Goal: Navigation & Orientation: Find specific page/section

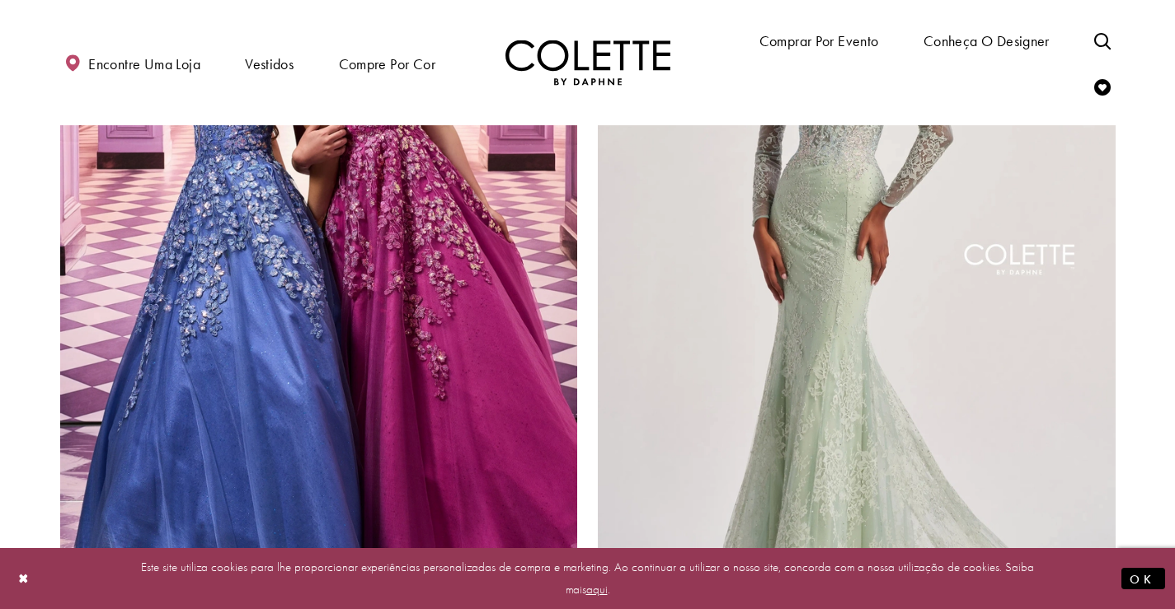
scroll to position [2720, 0]
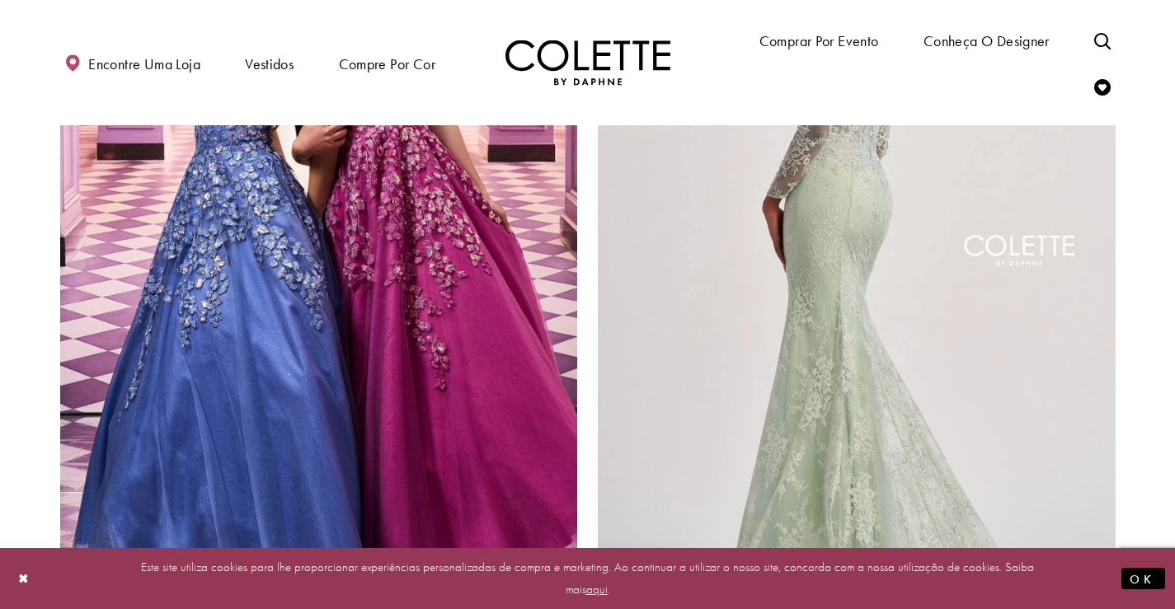
click at [851, 411] on img "Visite Colette by Daphne Estilo No. CL8415 Página" at bounding box center [857, 254] width 518 height 753
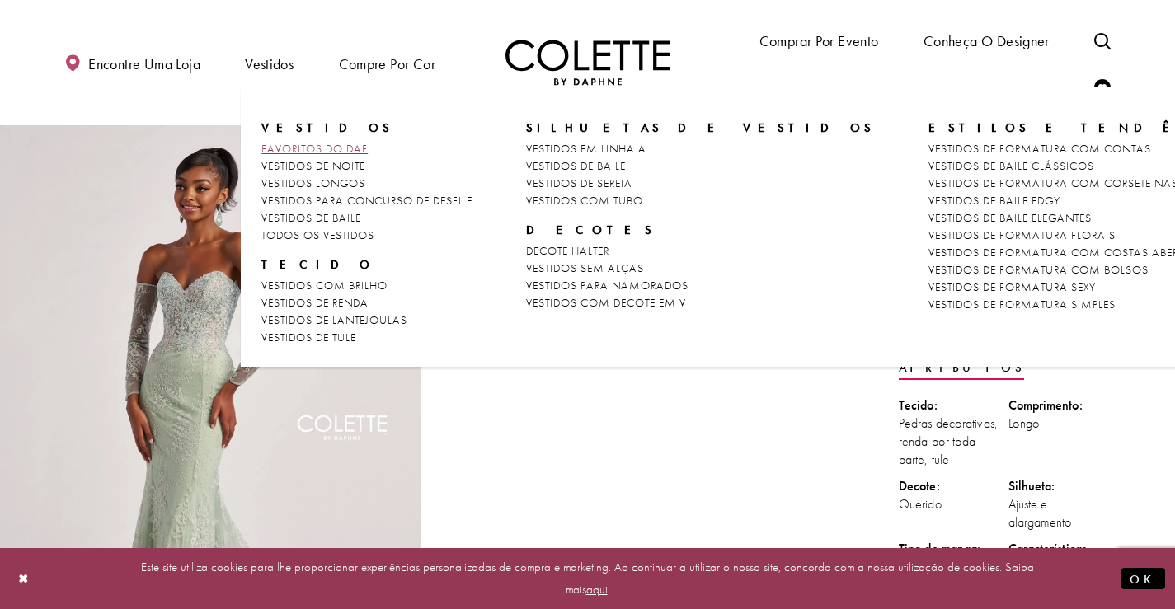
click at [303, 150] on font "FAVORITOS DO DAF" at bounding box center [314, 148] width 106 height 15
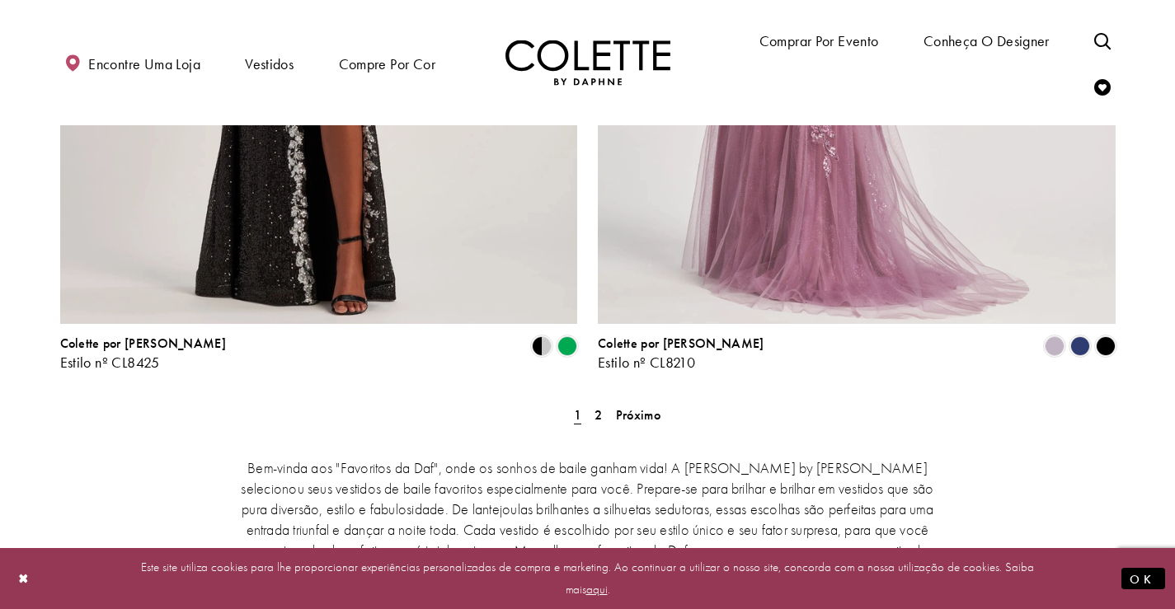
scroll to position [2885, 0]
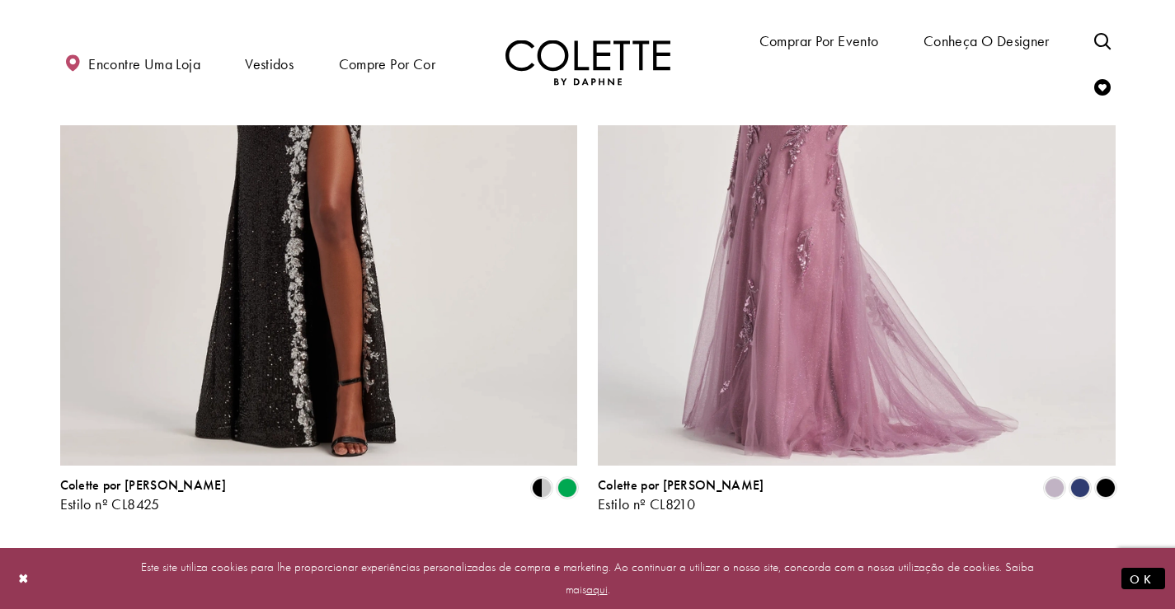
click at [603, 545] on link "2" at bounding box center [597, 557] width 17 height 24
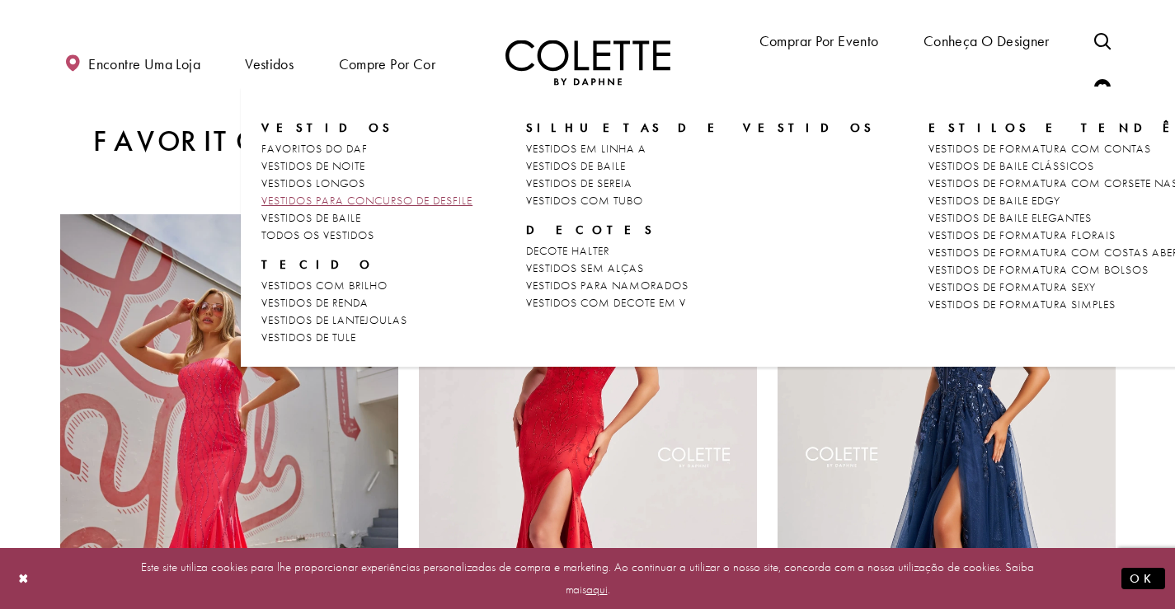
click at [352, 201] on font "VESTIDOS PARA CONCURSO DE DESFILE" at bounding box center [366, 200] width 211 height 15
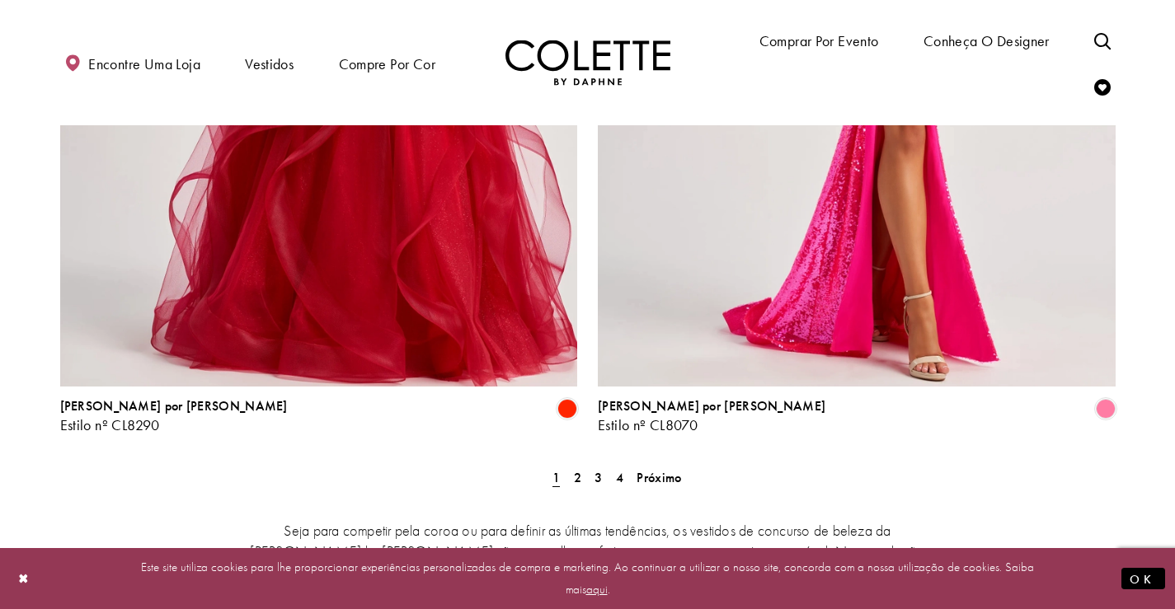
scroll to position [3132, 0]
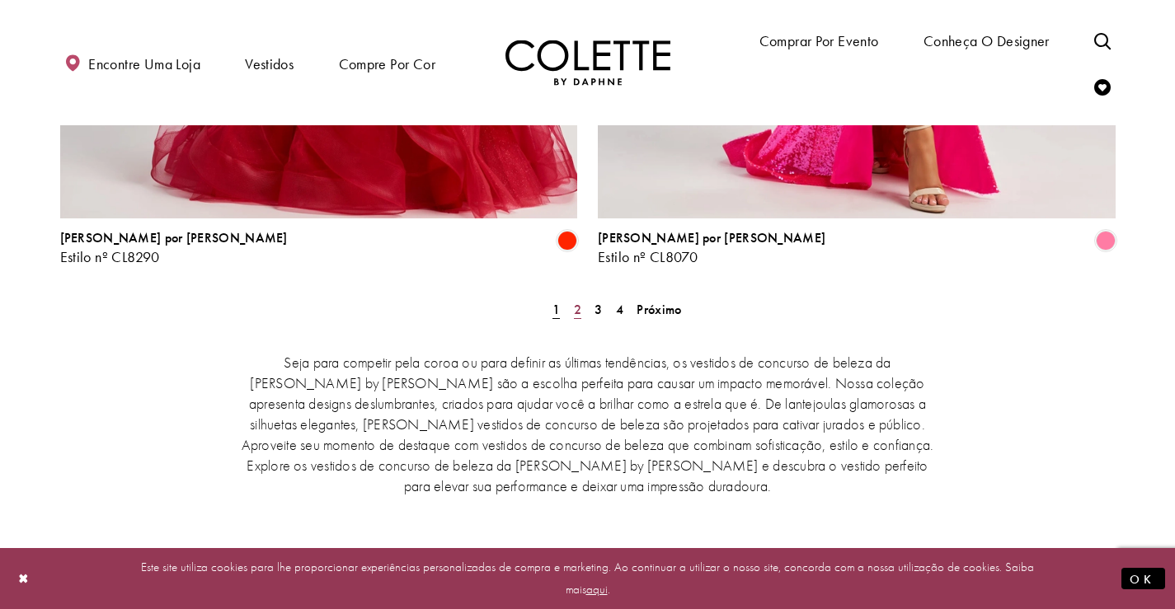
click at [575, 301] on font "2" at bounding box center [577, 309] width 7 height 17
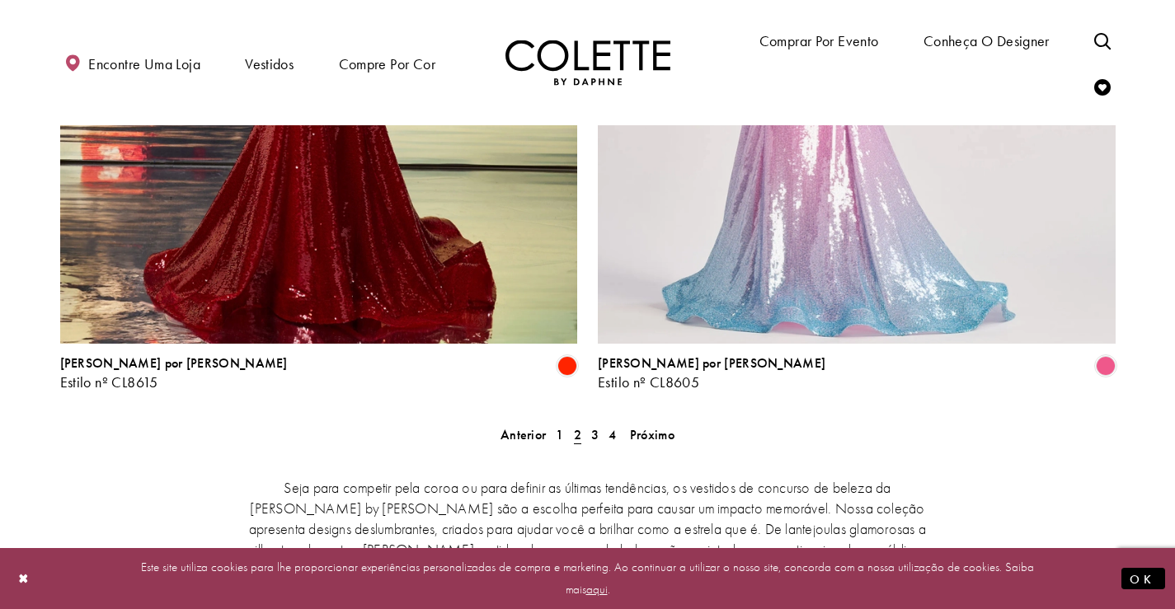
scroll to position [2892, 0]
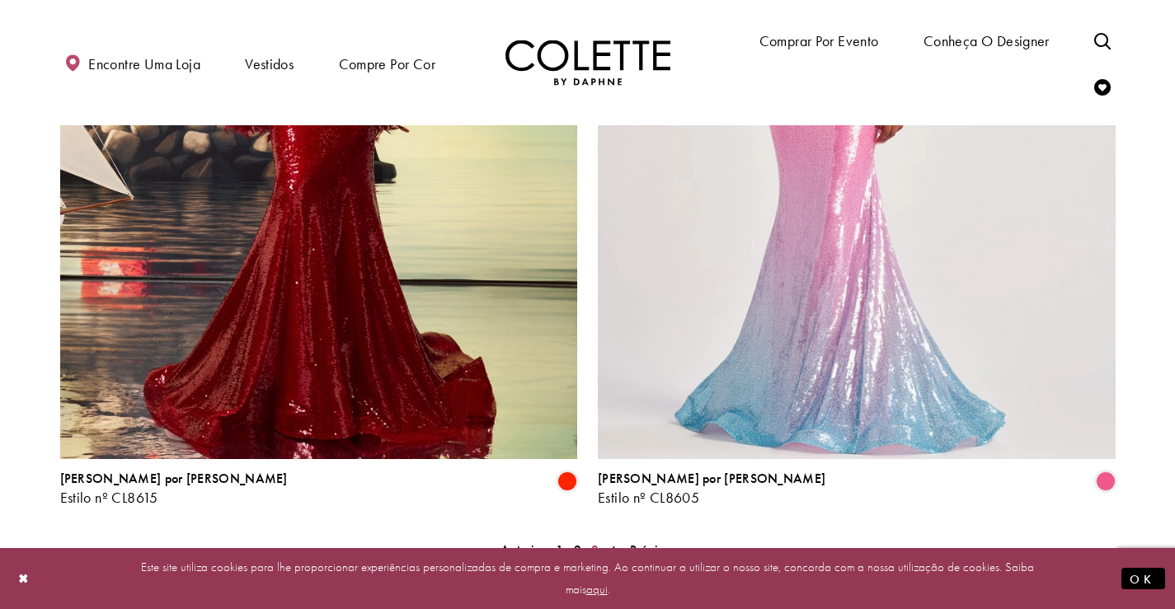
click at [596, 542] on font "3" at bounding box center [594, 550] width 7 height 17
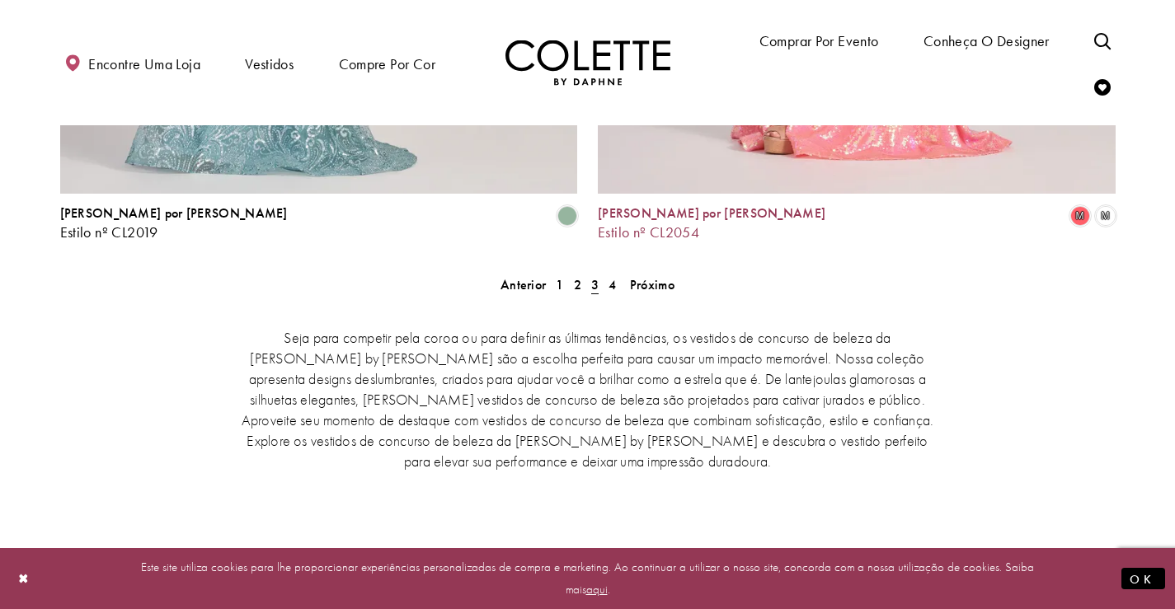
scroll to position [3139, 0]
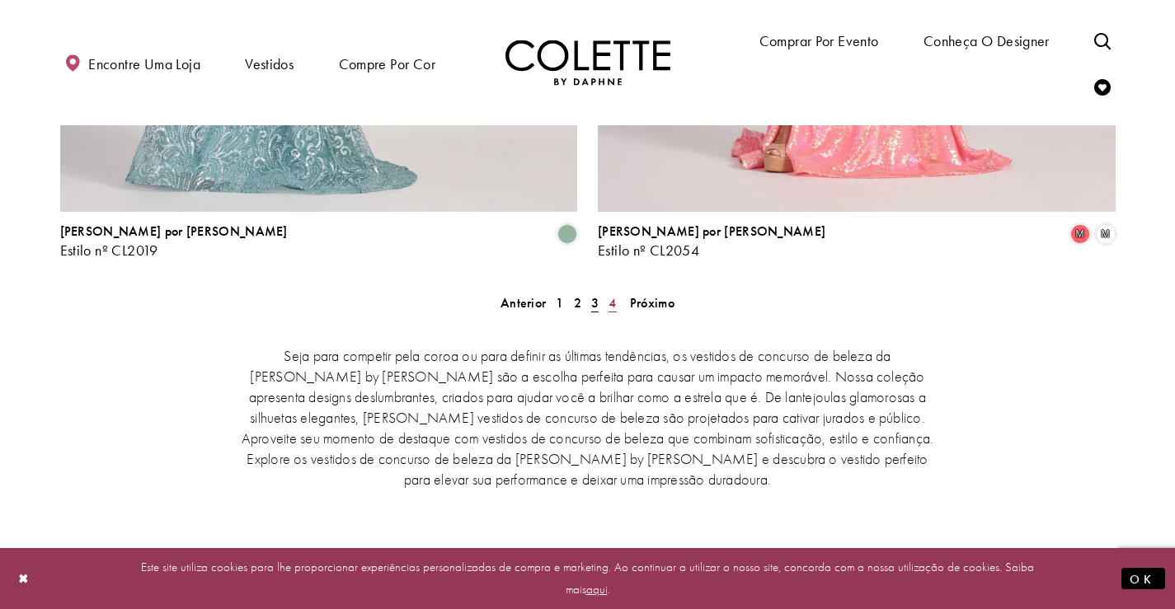
click at [615, 294] on font "4" at bounding box center [611, 302] width 7 height 17
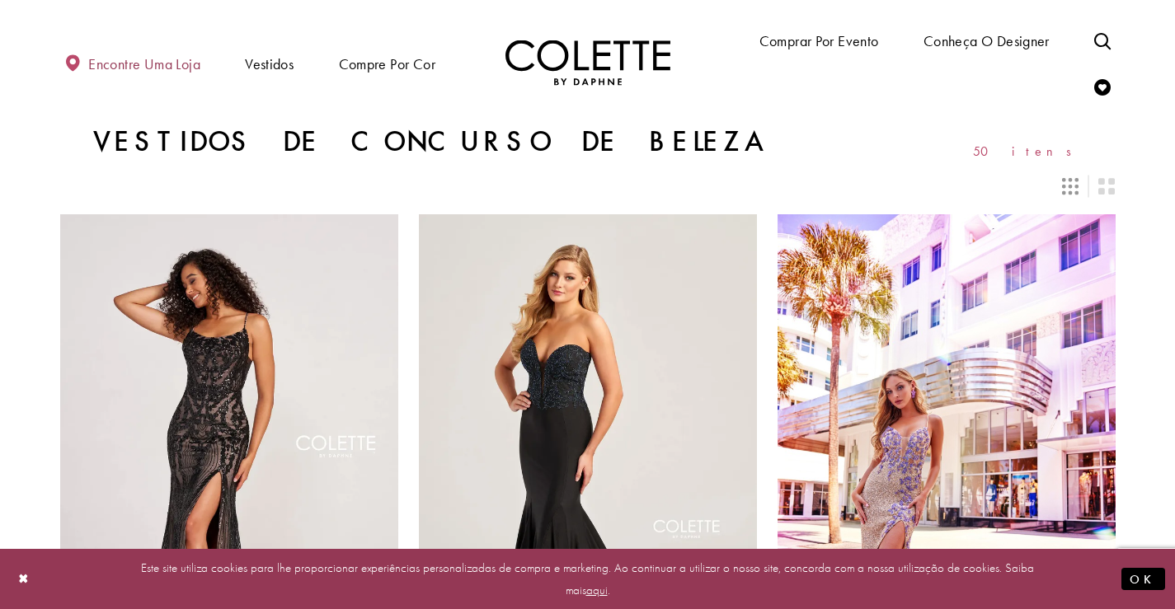
click at [167, 64] on font "Encontre uma loja" at bounding box center [144, 63] width 112 height 19
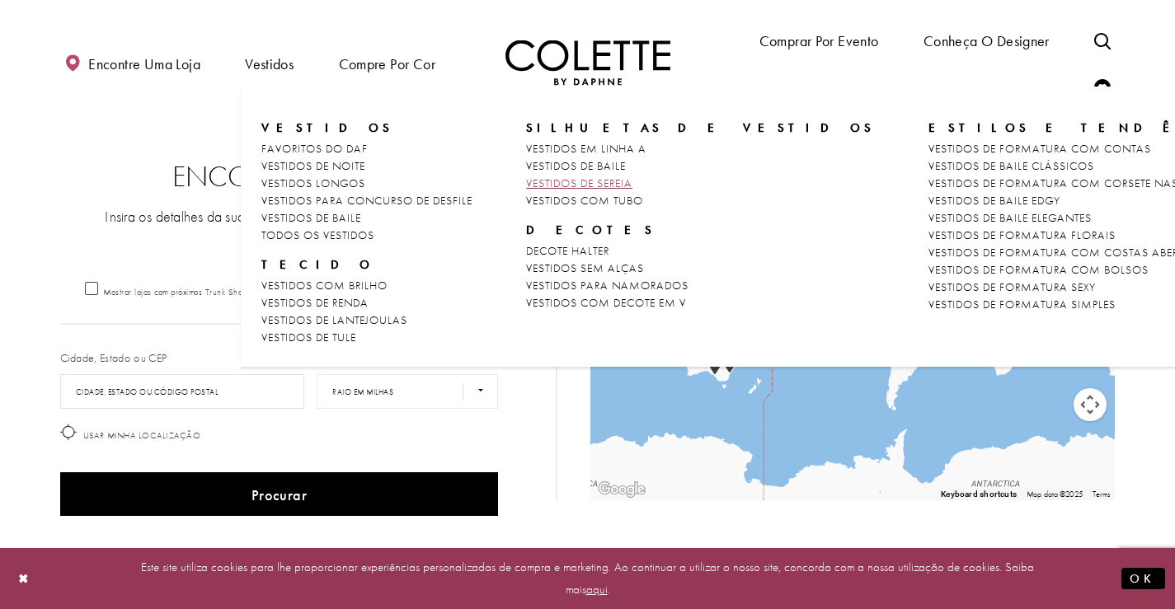
click at [601, 176] on font "VESTIDOS DE SEREIA" at bounding box center [579, 183] width 106 height 15
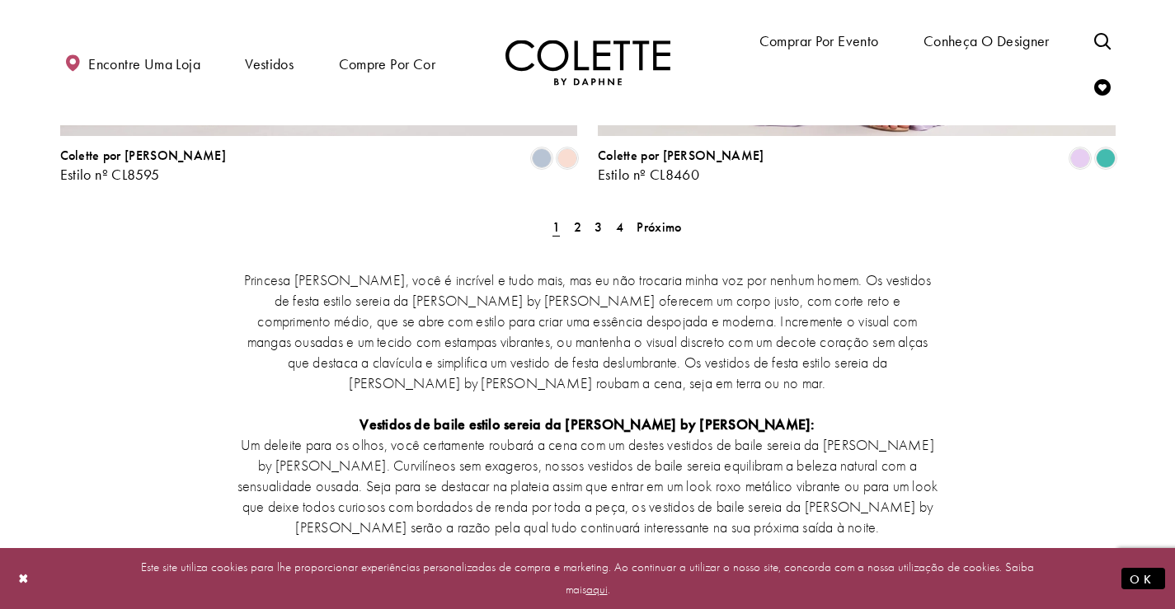
scroll to position [3050, 0]
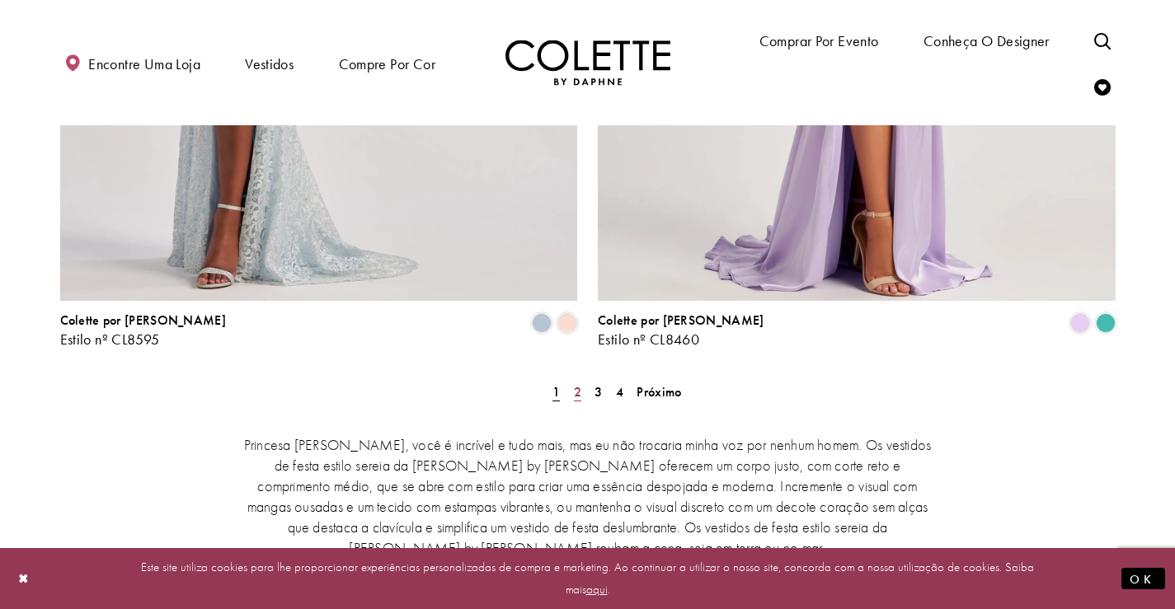
click at [578, 383] on font "2" at bounding box center [577, 391] width 7 height 17
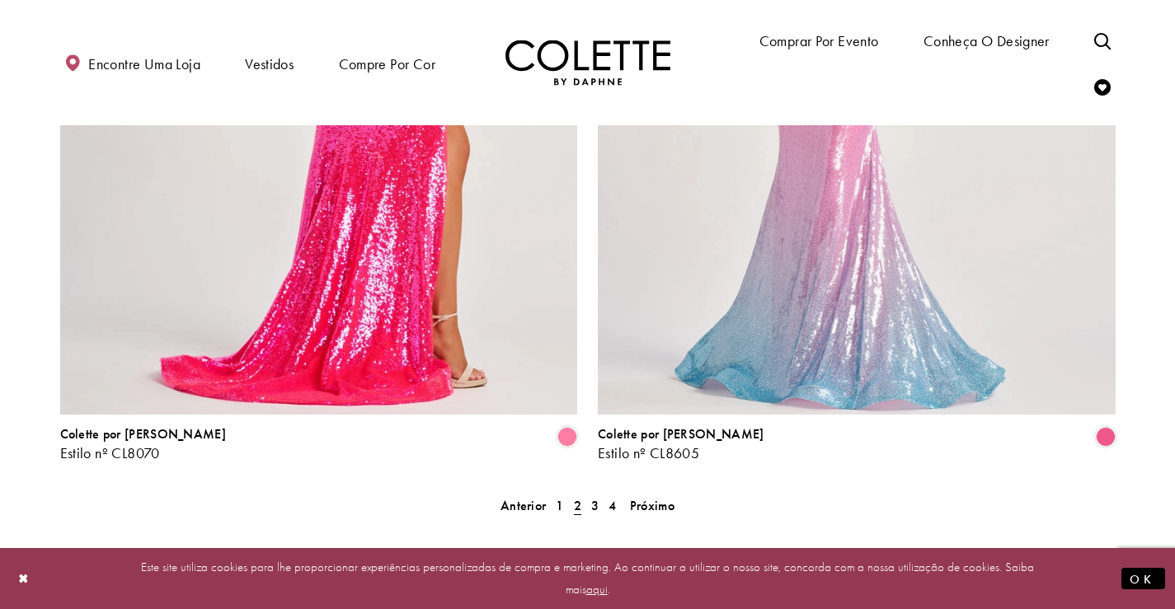
scroll to position [3056, 0]
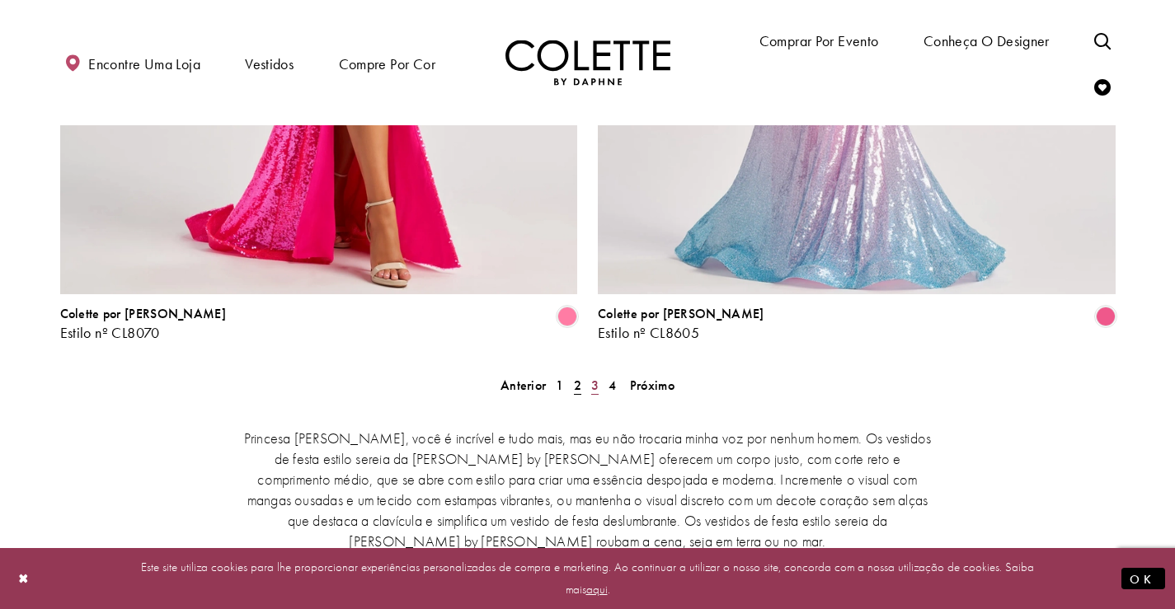
click at [591, 377] on font "3" at bounding box center [594, 385] width 7 height 17
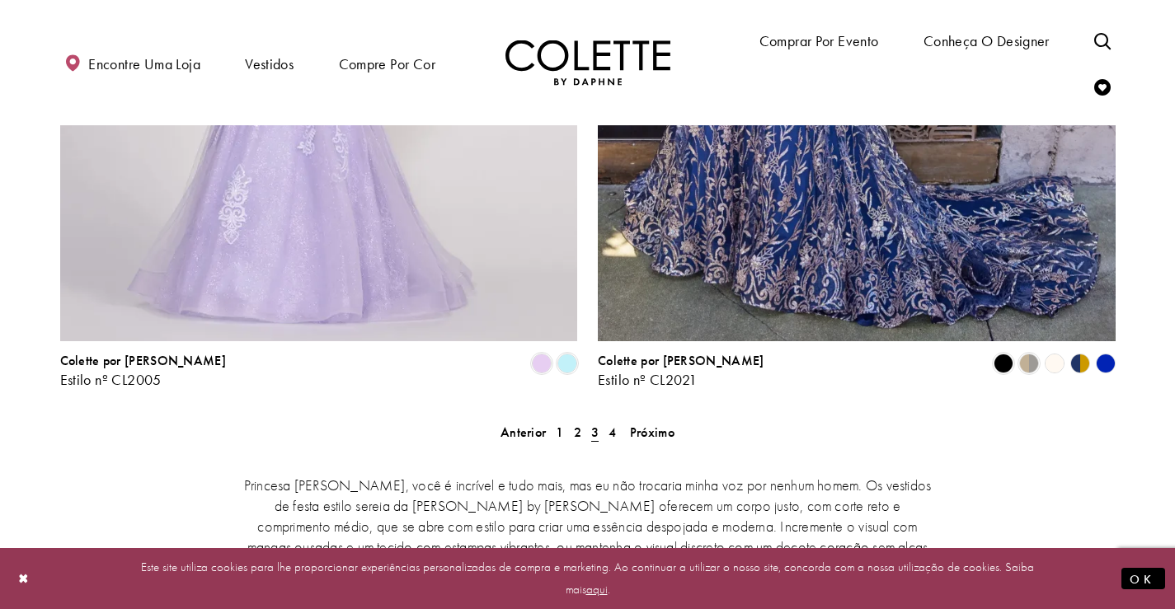
scroll to position [2974, 0]
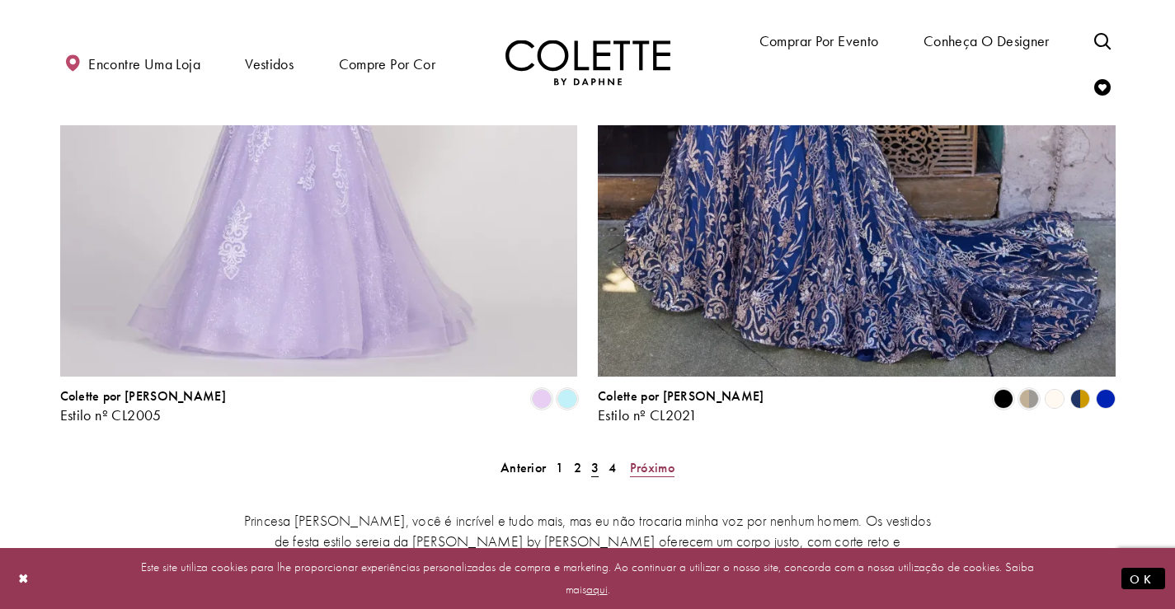
click at [645, 459] on font "Próximo" at bounding box center [652, 467] width 45 height 17
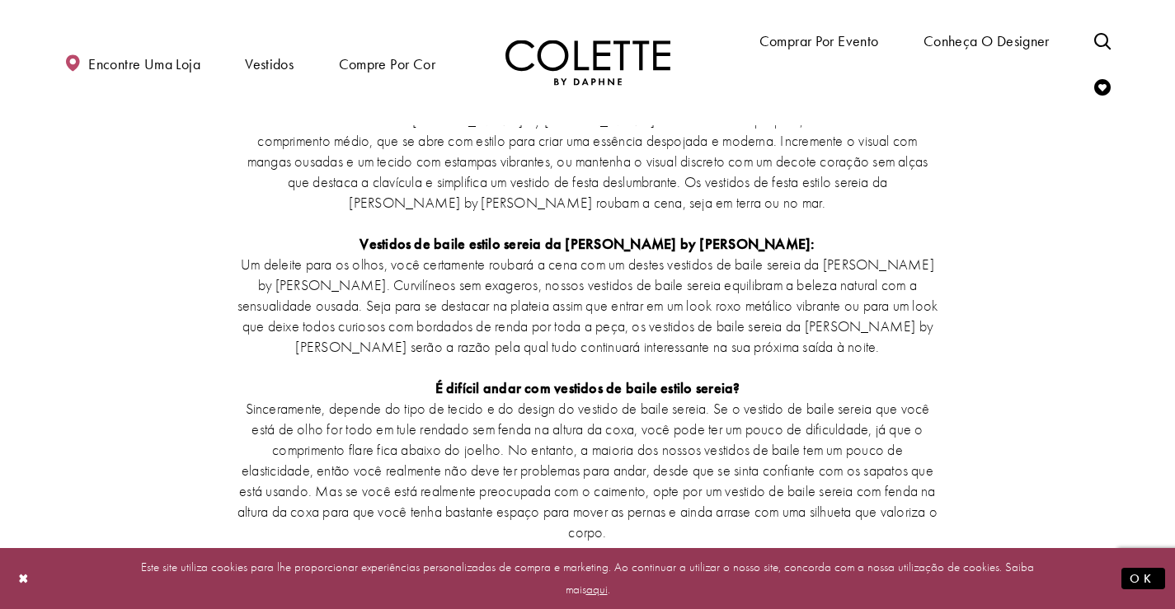
scroll to position [1408, 0]
